Goal: Task Accomplishment & Management: Complete application form

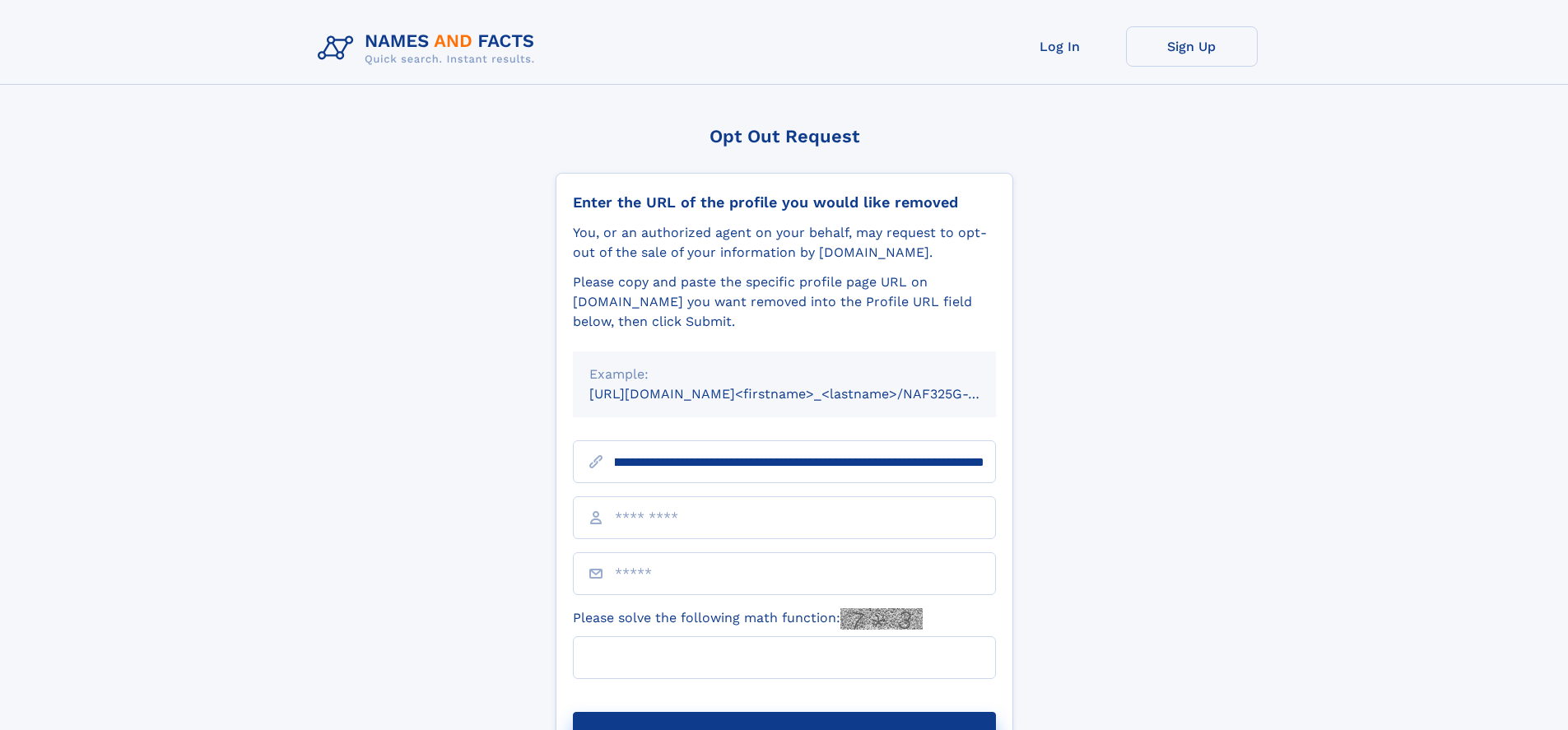
scroll to position [0, 178]
type input "**********"
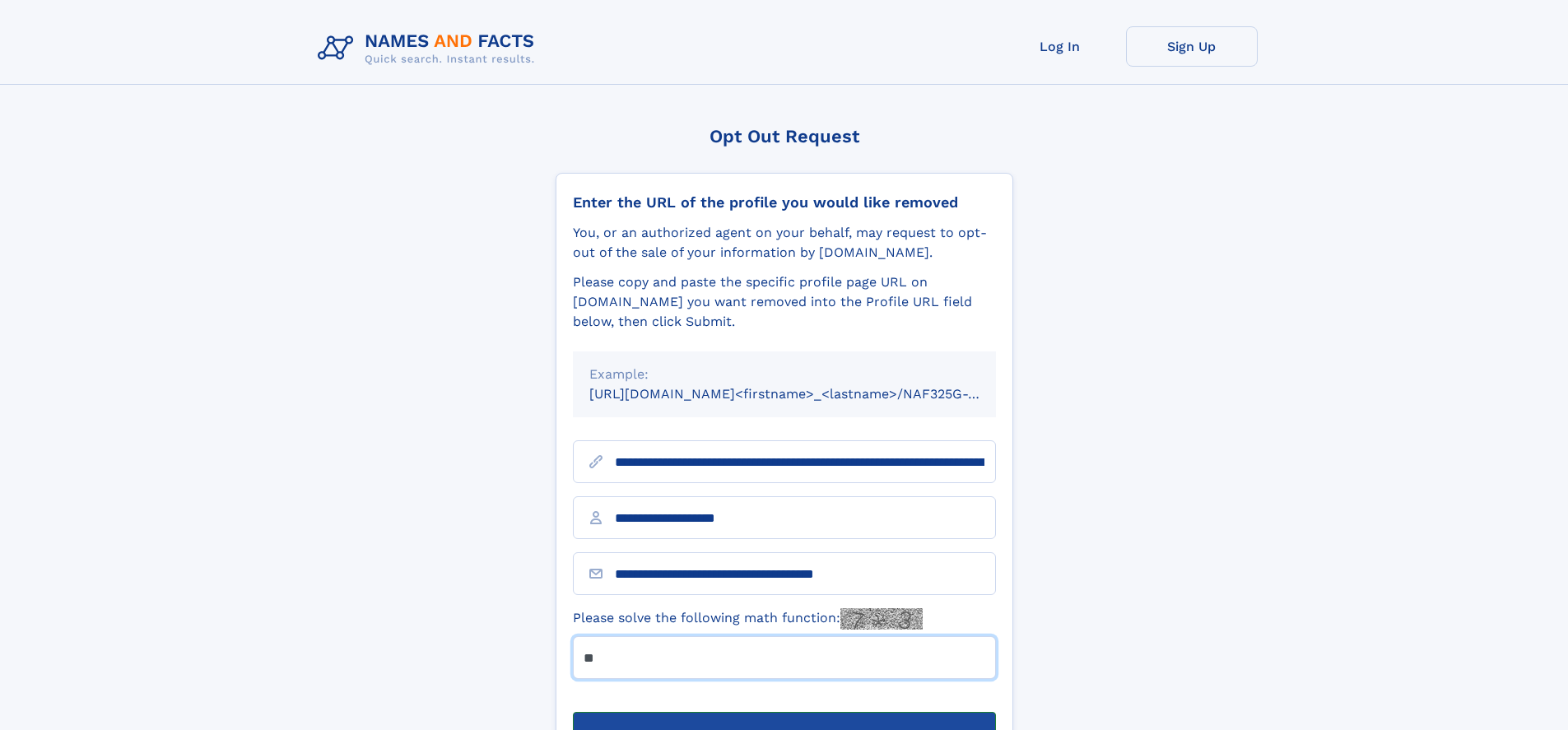
type input "**"
click at [784, 712] on button "Submit Opt Out Request" at bounding box center [784, 738] width 423 height 52
